Goal: Find specific page/section: Find specific page/section

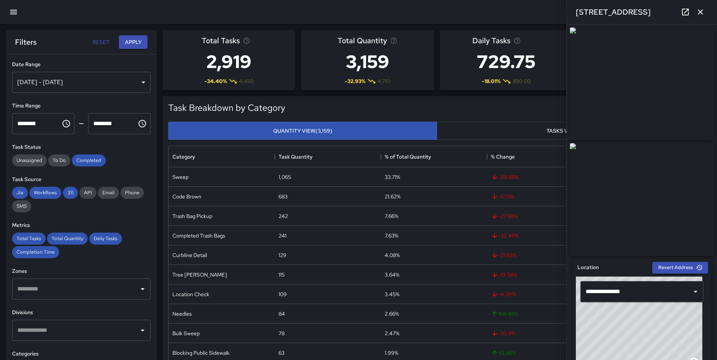
click at [701, 12] on icon "button" at bounding box center [700, 12] width 9 height 9
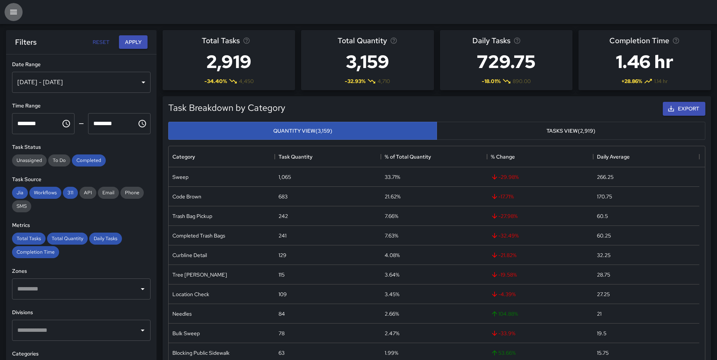
click at [11, 15] on icon "button" at bounding box center [13, 12] width 9 height 9
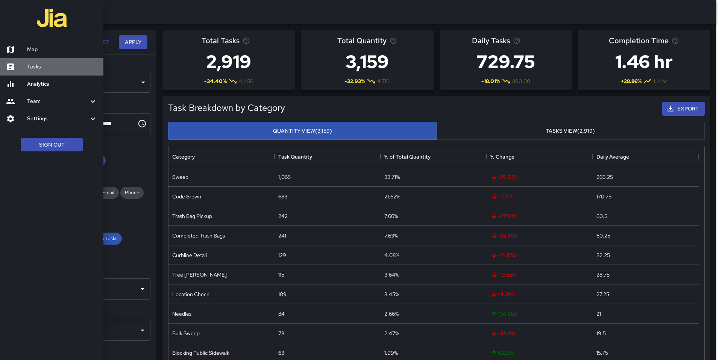
click at [45, 63] on h6 "Tasks" at bounding box center [62, 67] width 70 height 8
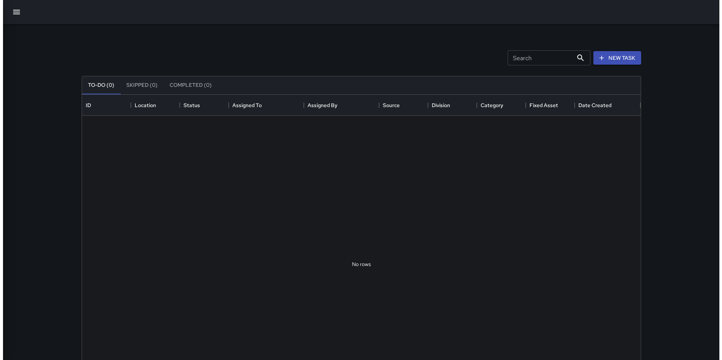
scroll to position [313, 553]
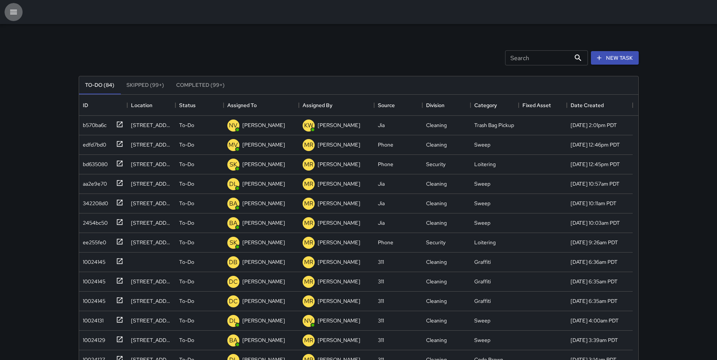
click at [8, 10] on button "button" at bounding box center [14, 12] width 18 height 18
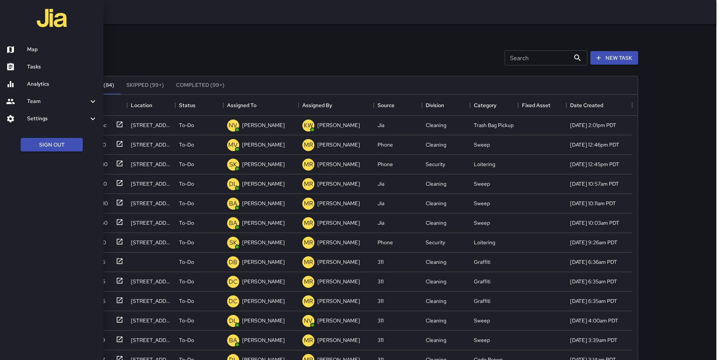
click at [52, 51] on h6 "Map" at bounding box center [62, 50] width 70 height 8
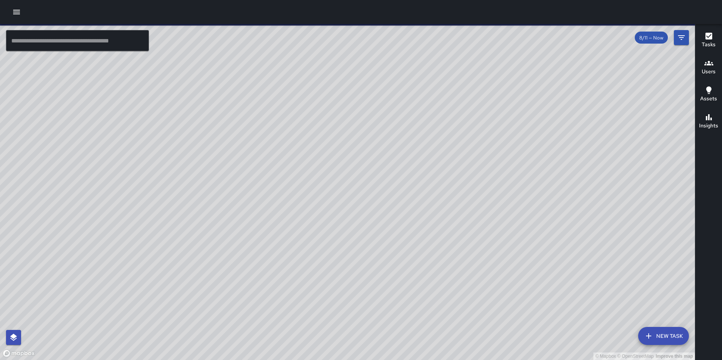
drag, startPoint x: 267, startPoint y: 190, endPoint x: 332, endPoint y: 176, distance: 66.6
click at [331, 169] on div "© Mapbox © OpenStreetMap Improve this map" at bounding box center [347, 192] width 695 height 336
drag, startPoint x: 333, startPoint y: 211, endPoint x: 389, endPoint y: 207, distance: 56.6
click at [387, 207] on div "© Mapbox © OpenStreetMap Improve this map" at bounding box center [347, 192] width 695 height 336
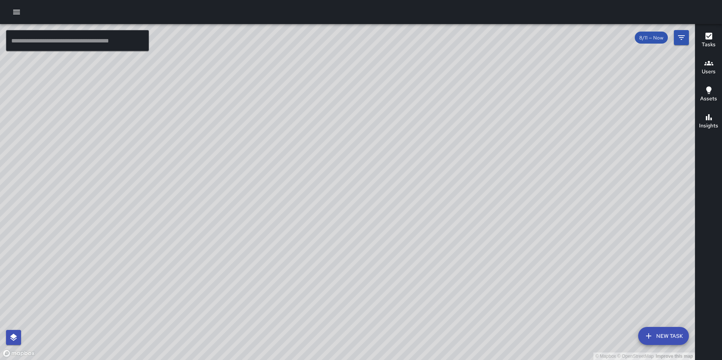
drag, startPoint x: 398, startPoint y: 181, endPoint x: 329, endPoint y: 259, distance: 104.2
click at [329, 260] on div "© Mapbox © OpenStreetMap Improve this map" at bounding box center [347, 192] width 695 height 336
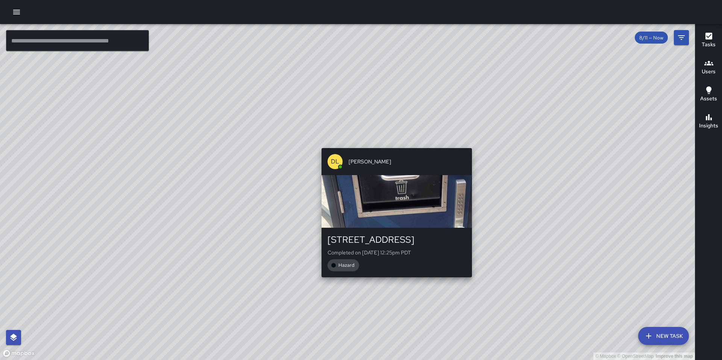
click at [394, 143] on div "© Mapbox © OpenStreetMap Improve this map DL [PERSON_NAME] [STREET_ADDRESS] Com…" at bounding box center [347, 192] width 695 height 336
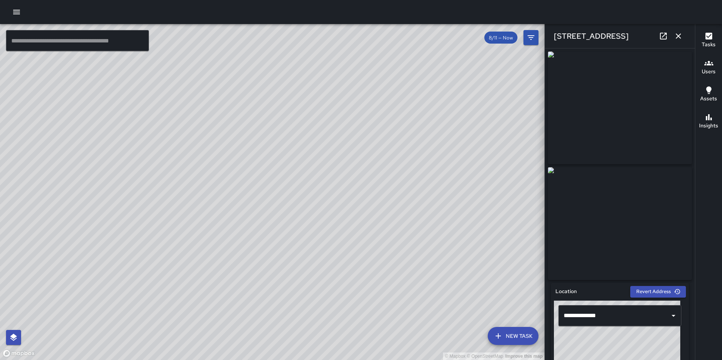
click at [664, 37] on icon at bounding box center [663, 36] width 9 height 9
click at [13, 11] on icon "button" at bounding box center [16, 12] width 9 height 9
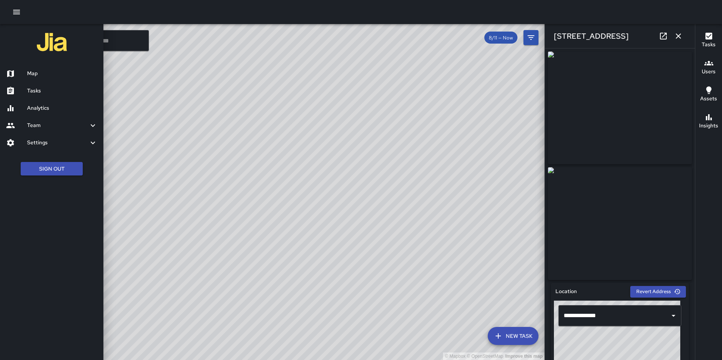
click at [46, 87] on h6 "Tasks" at bounding box center [62, 91] width 70 height 8
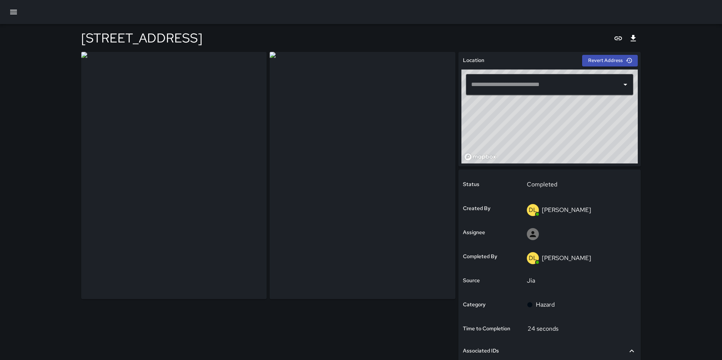
type input "**********"
